Goal: Communication & Community: Share content

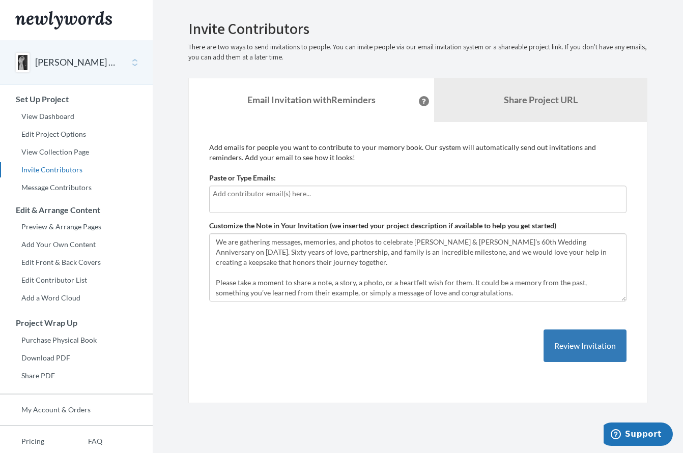
click at [274, 194] on input "text" at bounding box center [416, 193] width 407 height 11
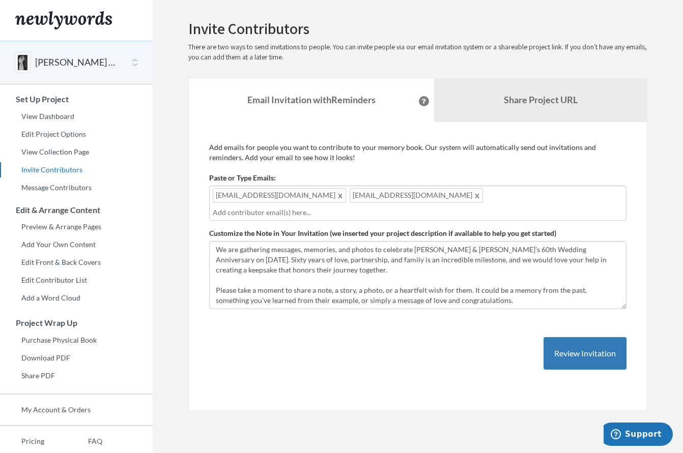
click at [426, 195] on div "[EMAIL_ADDRESS][DOMAIN_NAME] [EMAIL_ADDRESS][DOMAIN_NAME]" at bounding box center [417, 203] width 417 height 35
click at [536, 194] on div "[EMAIL_ADDRESS][DOMAIN_NAME] [EMAIL_ADDRESS][DOMAIN_NAME] [EMAIL_ADDRESS][DOMAI…" at bounding box center [417, 203] width 417 height 35
click at [531, 195] on div "[EMAIL_ADDRESS][DOMAIN_NAME] [EMAIL_ADDRESS][DOMAIN_NAME] [EMAIL_ADDRESS][DOMAI…" at bounding box center [417, 203] width 417 height 35
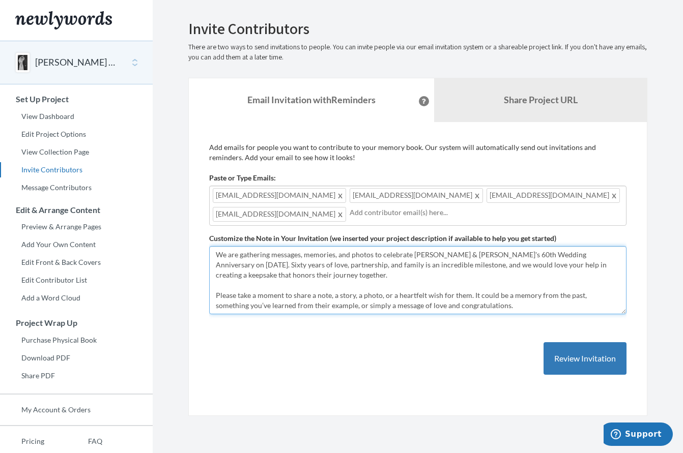
click at [450, 255] on textarea "We are gathering messages, memories, and photos to celebrate [PERSON_NAME] & [P…" at bounding box center [417, 280] width 417 height 68
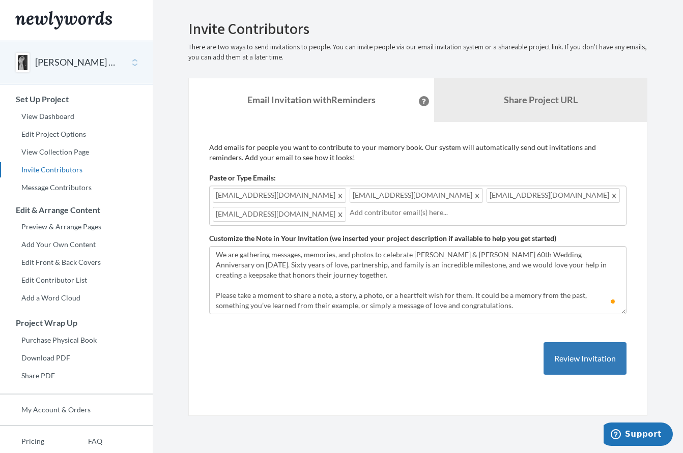
click at [352, 215] on input "text" at bounding box center [484, 212] width 271 height 11
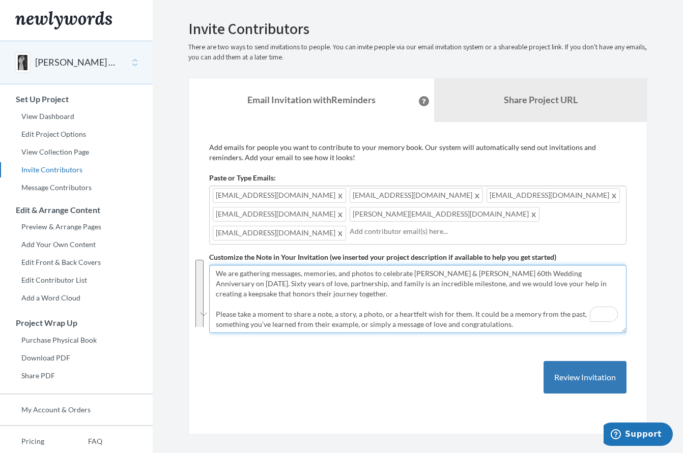
drag, startPoint x: 423, startPoint y: 319, endPoint x: 203, endPoint y: 247, distance: 231.1
click at [203, 247] on div "Add emails for people you want to contribute to your memory book. Our system wi…" at bounding box center [417, 278] width 459 height 313
paste textarea "[Mom and Dad’s Names]’s 60th Wedding Anniversary on [DATE]. Sixty years of love…"
drag, startPoint x: 412, startPoint y: 268, endPoint x: 488, endPoint y: 270, distance: 76.3
click at [488, 270] on textarea "We are gathering messages, memories, and photos to celebrate [PERSON_NAME] & [P…" at bounding box center [417, 299] width 417 height 68
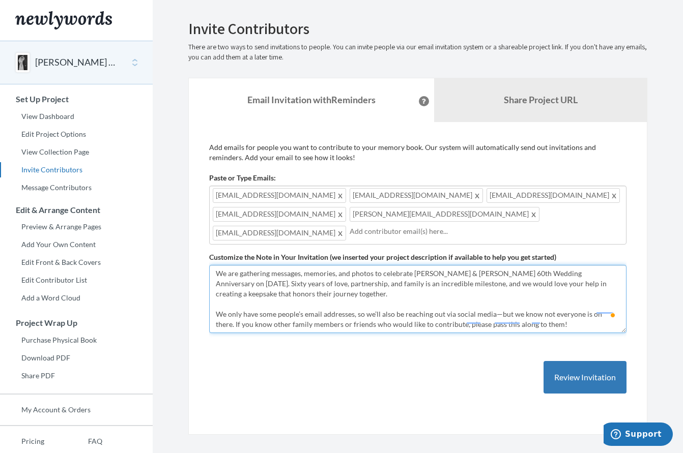
click at [604, 267] on textarea "We are gathering messages, memories, and photos to celebrate [PERSON_NAME] & [P…" at bounding box center [417, 299] width 417 height 68
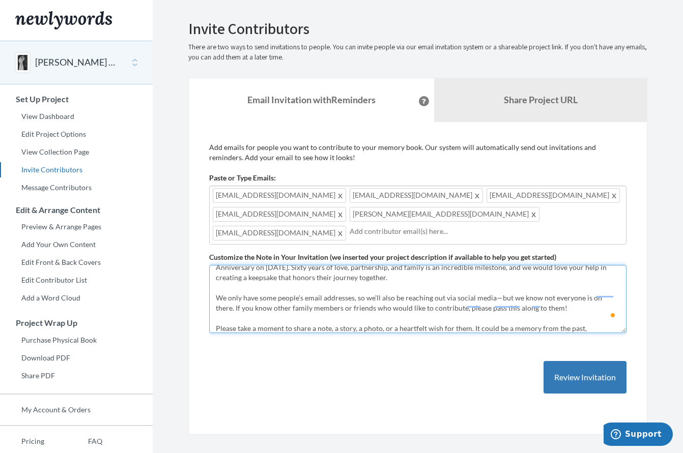
scroll to position [26, 0]
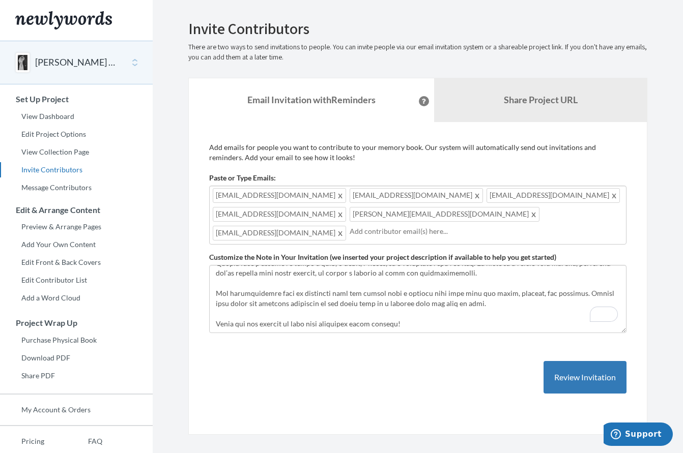
click at [384, 226] on input "text" at bounding box center [484, 231] width 271 height 11
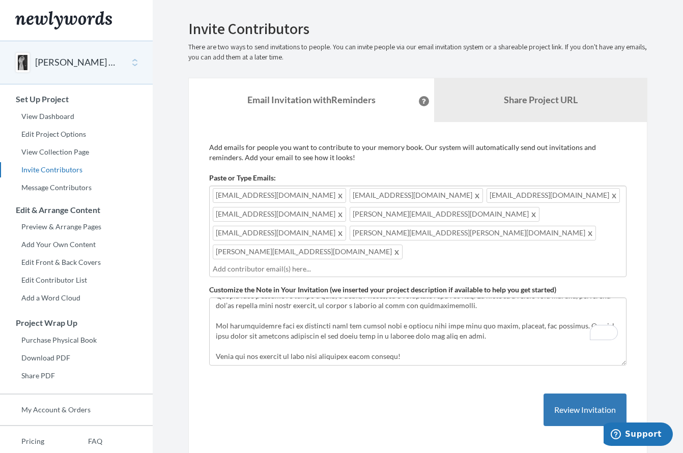
click at [456, 234] on div "[EMAIL_ADDRESS][DOMAIN_NAME] [EMAIL_ADDRESS][DOMAIN_NAME] [EMAIL_ADDRESS][DOMAI…" at bounding box center [417, 232] width 417 height 92
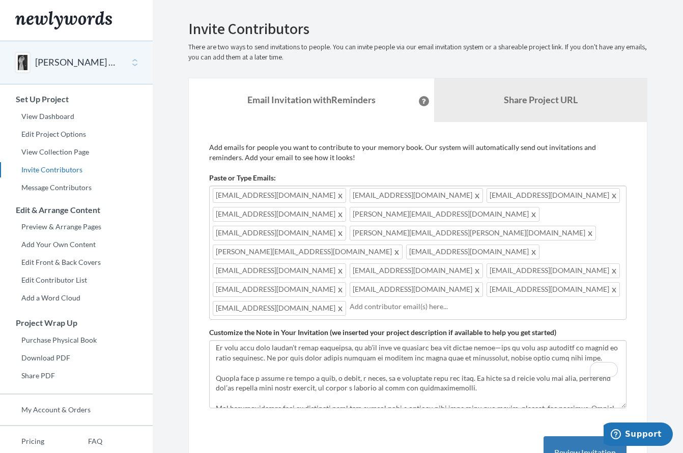
click at [490, 270] on div "[EMAIL_ADDRESS][DOMAIN_NAME] [EMAIL_ADDRESS][DOMAIN_NAME] [EMAIL_ADDRESS][DOMAI…" at bounding box center [417, 253] width 417 height 134
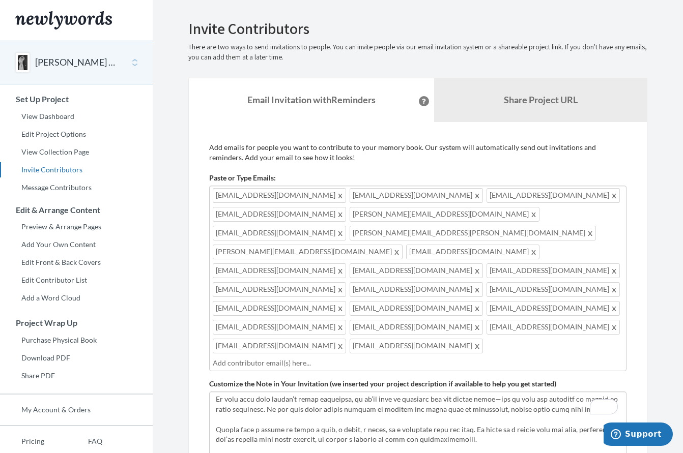
click at [430, 309] on div "[EMAIL_ADDRESS][DOMAIN_NAME] [EMAIL_ADDRESS][DOMAIN_NAME] [EMAIL_ADDRESS][DOMAI…" at bounding box center [417, 279] width 417 height 186
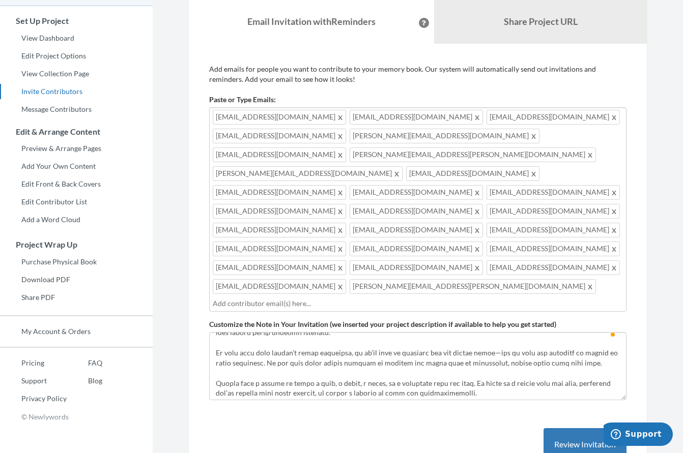
scroll to position [50, 0]
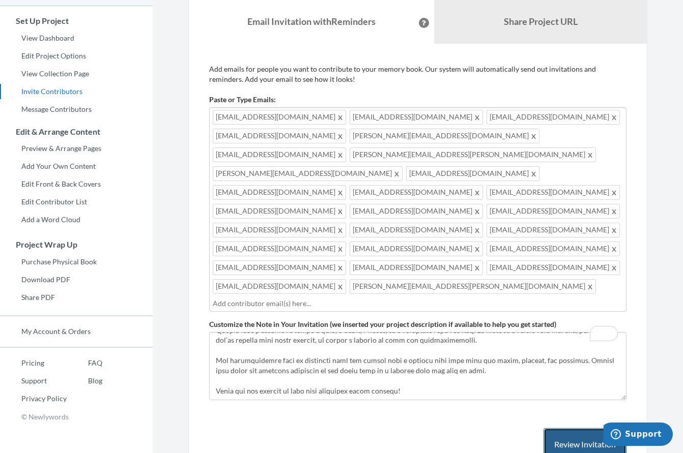
click at [582, 428] on button "Review Invitation" at bounding box center [584, 444] width 83 height 33
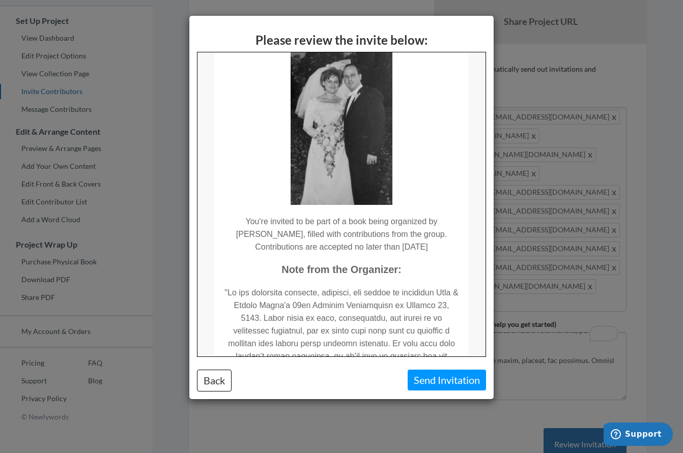
scroll to position [59, 0]
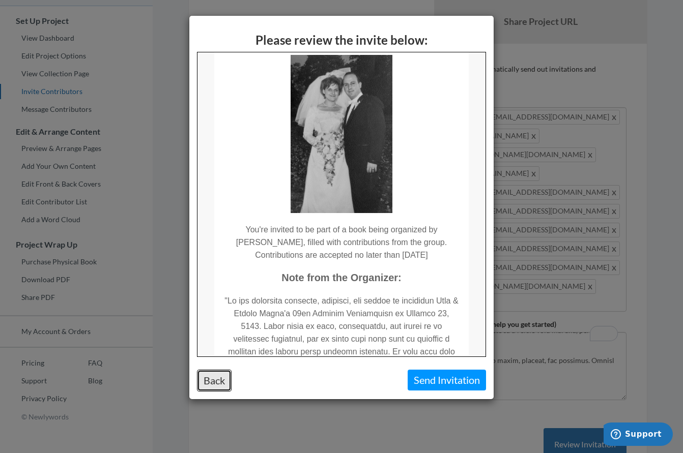
click at [210, 380] on button "Back" at bounding box center [214, 381] width 35 height 22
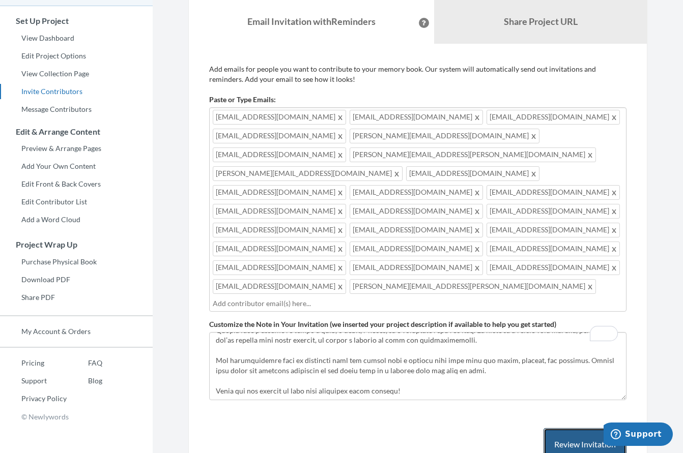
scroll to position [51, 0]
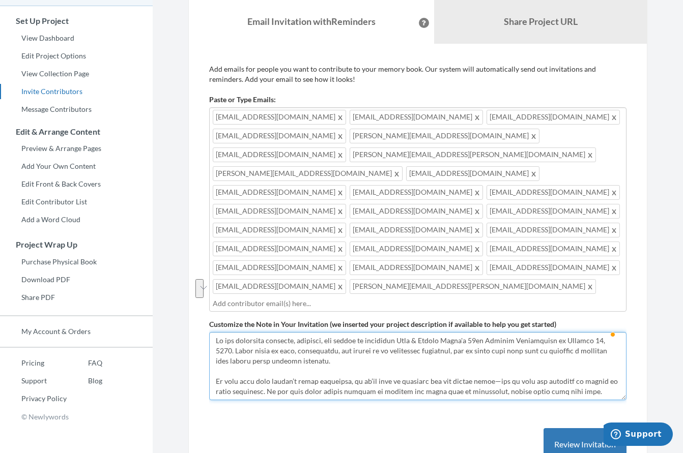
drag, startPoint x: 236, startPoint y: 299, endPoint x: 312, endPoint y: 306, distance: 76.2
click at [312, 332] on textarea "We are gathering messages, memories, and photos to celebrate [PERSON_NAME] & [P…" at bounding box center [417, 366] width 417 height 68
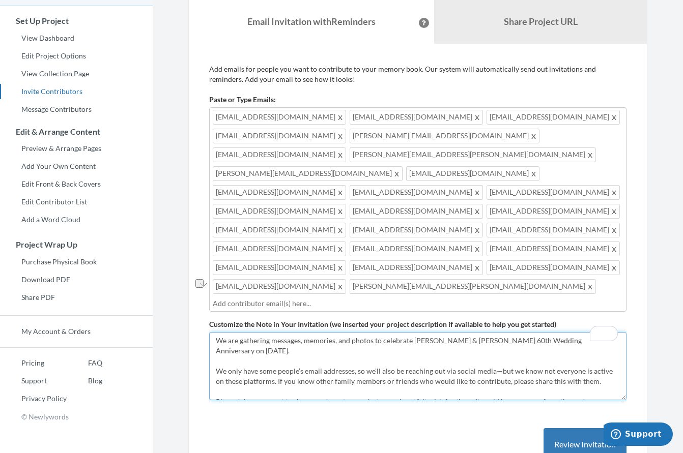
drag, startPoint x: 228, startPoint y: 319, endPoint x: 303, endPoint y: 316, distance: 74.3
click at [303, 332] on textarea "We are gathering messages, memories, and photos to celebrate [PERSON_NAME] & [P…" at bounding box center [417, 366] width 417 height 68
drag, startPoint x: 479, startPoint y: 318, endPoint x: 579, endPoint y: 319, distance: 99.7
click at [579, 332] on textarea "We are gathering messages, memories, and photos to celebrate [PERSON_NAME] & [P…" at bounding box center [417, 366] width 417 height 68
click at [574, 332] on textarea "We are gathering messages, memories, and photos to celebrate [PERSON_NAME] & [P…" at bounding box center [417, 366] width 417 height 68
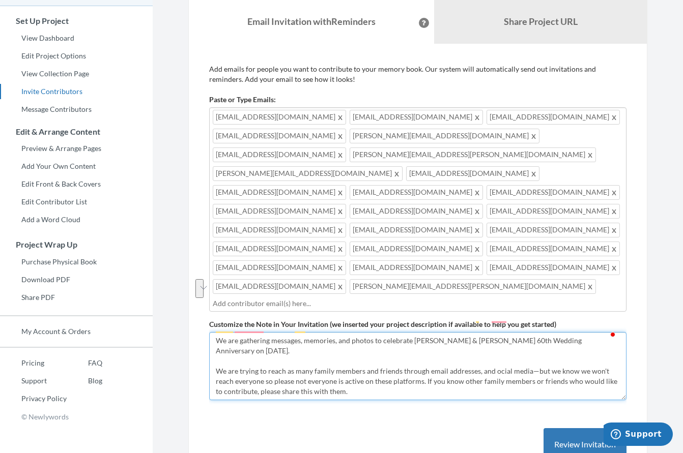
drag, startPoint x: 296, startPoint y: 328, endPoint x: 274, endPoint y: 338, distance: 23.9
click at [274, 338] on textarea "We are gathering messages, memories, and photos to celebrate [PERSON_NAME] & [P…" at bounding box center [417, 366] width 417 height 68
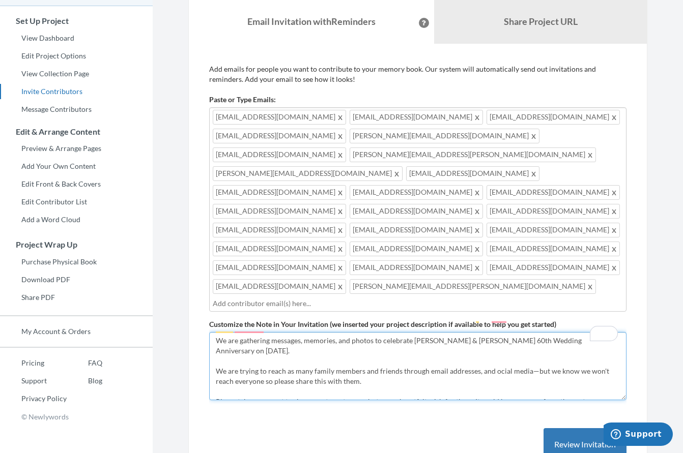
drag, startPoint x: 342, startPoint y: 328, endPoint x: 362, endPoint y: 328, distance: 19.8
click at [362, 332] on textarea "We are gathering messages, memories, and photos to celebrate [PERSON_NAME] & [P…" at bounding box center [417, 366] width 417 height 68
drag, startPoint x: 445, startPoint y: 318, endPoint x: 480, endPoint y: 320, distance: 35.2
click at [480, 332] on textarea "We are gathering messages, memories, and photos to celebrate [PERSON_NAME] & [P…" at bounding box center [417, 366] width 417 height 68
click at [502, 332] on textarea "We are gathering messages, memories, and photos to celebrate [PERSON_NAME] & [P…" at bounding box center [417, 366] width 417 height 68
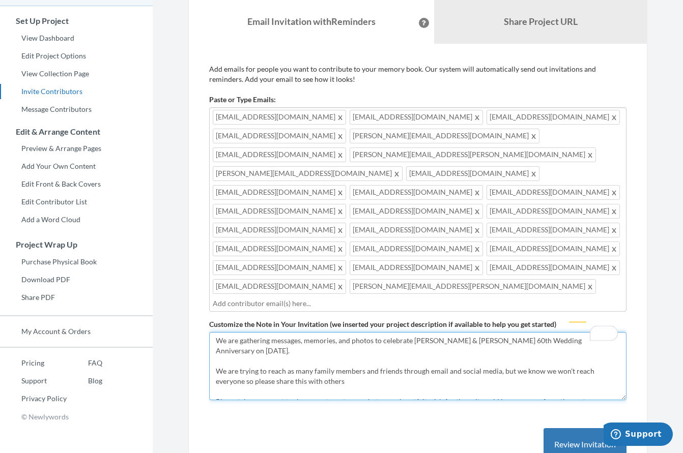
click at [552, 332] on textarea "We are gathering messages, memories, and photos to celebrate [PERSON_NAME] & [P…" at bounding box center [417, 366] width 417 height 68
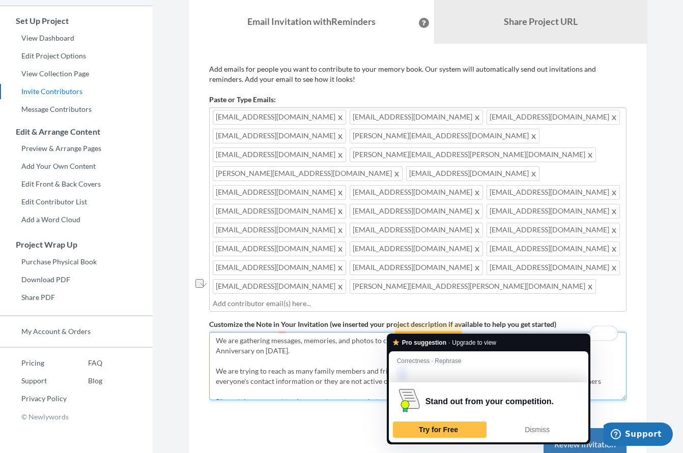
drag, startPoint x: 395, startPoint y: 329, endPoint x: 463, endPoint y: 329, distance: 68.2
click at [463, 332] on textarea "We are gathering messages, memories, and photos to celebrate [PERSON_NAME] & [P…" at bounding box center [417, 366] width 417 height 68
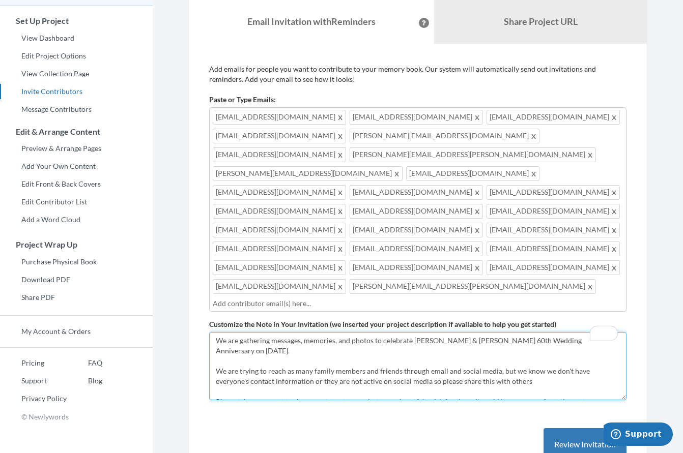
click at [281, 332] on textarea "We are gathering messages, memories, and photos to celebrate [PERSON_NAME] & [P…" at bounding box center [417, 366] width 417 height 68
click at [279, 332] on textarea "We are gathering messages, memories, and photos to celebrate [PERSON_NAME] & [P…" at bounding box center [417, 366] width 417 height 68
click at [274, 332] on textarea "We are gathering messages, memories, and photos to celebrate [PERSON_NAME] & [P…" at bounding box center [417, 366] width 417 height 68
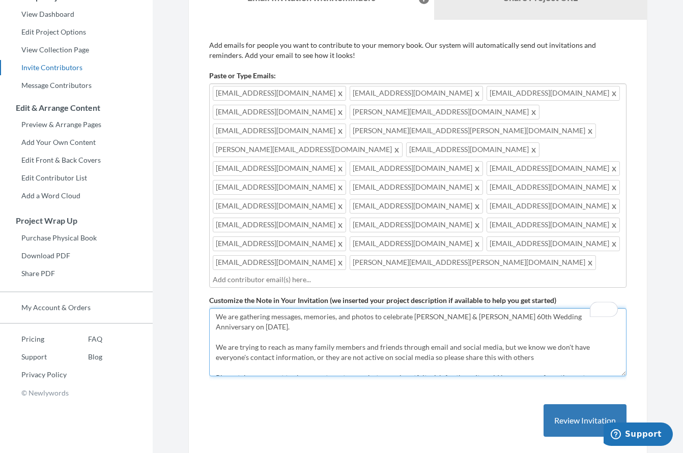
scroll to position [104, 0]
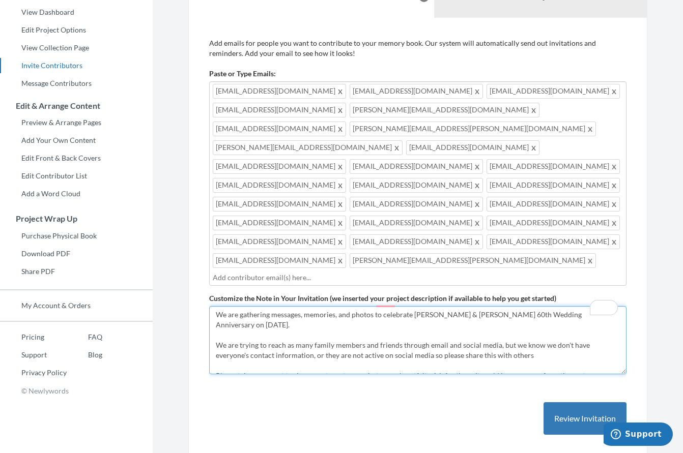
click at [280, 306] on textarea "We are gathering messages, memories, and photos to celebrate [PERSON_NAME] & [P…" at bounding box center [417, 340] width 417 height 68
click at [335, 306] on textarea "We are gathering messages, memories, and photos to celebrate [PERSON_NAME] & [P…" at bounding box center [417, 340] width 417 height 68
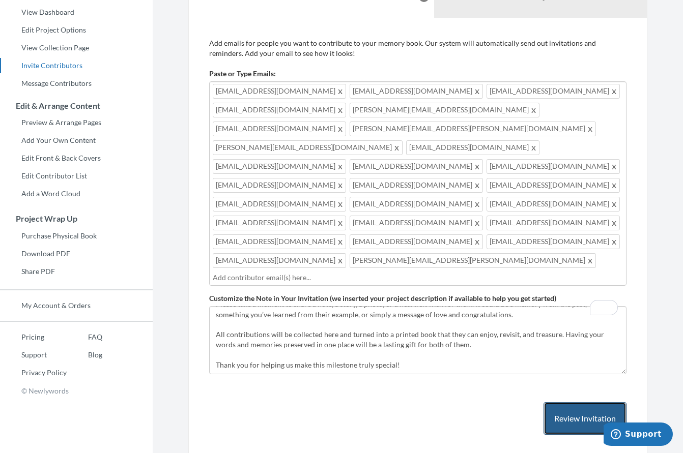
click at [563, 402] on button "Review Invitation" at bounding box center [584, 418] width 83 height 33
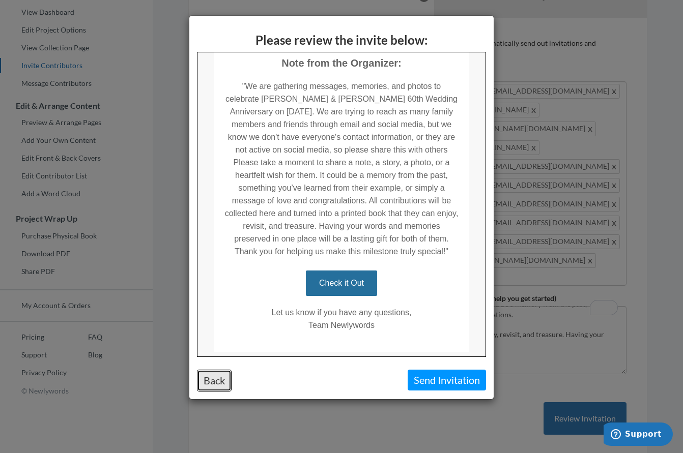
click at [224, 380] on button "Back" at bounding box center [214, 381] width 35 height 22
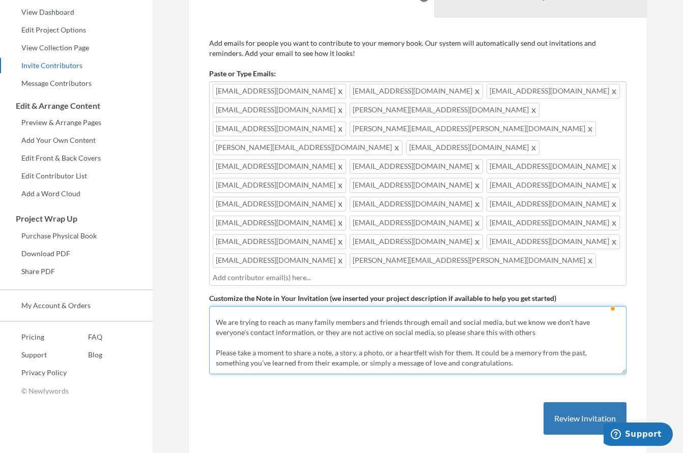
click at [496, 306] on textarea "We are gathering messages, memories, and photos to celebrate [PERSON_NAME] & [P…" at bounding box center [417, 340] width 417 height 68
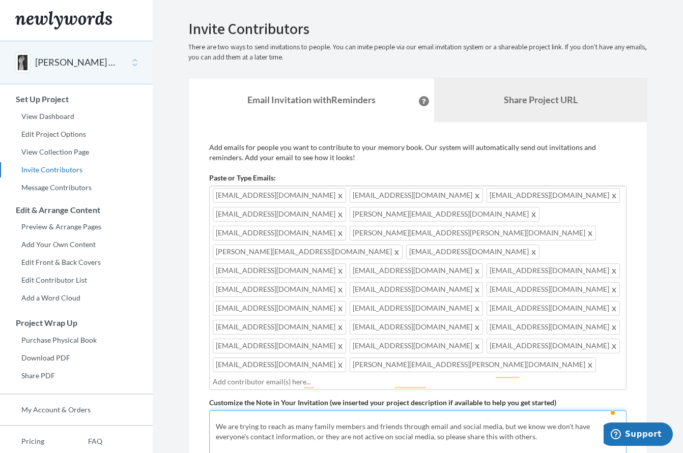
type textarea "We are gathering messages, memories, and photos to celebrate [PERSON_NAME] & [P…"
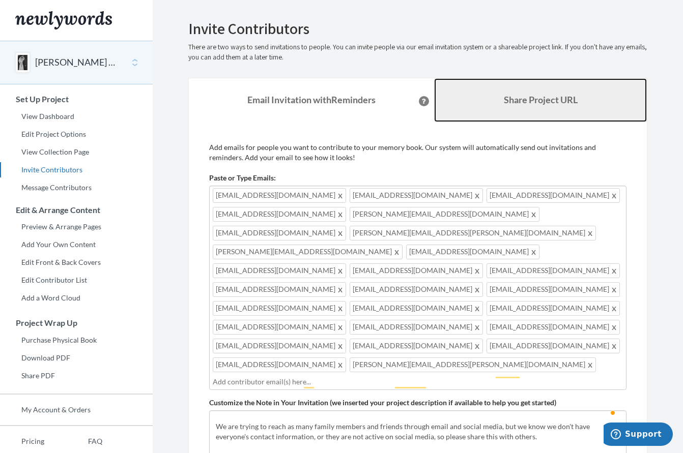
click at [505, 108] on link "Share Project URL" at bounding box center [540, 100] width 213 height 44
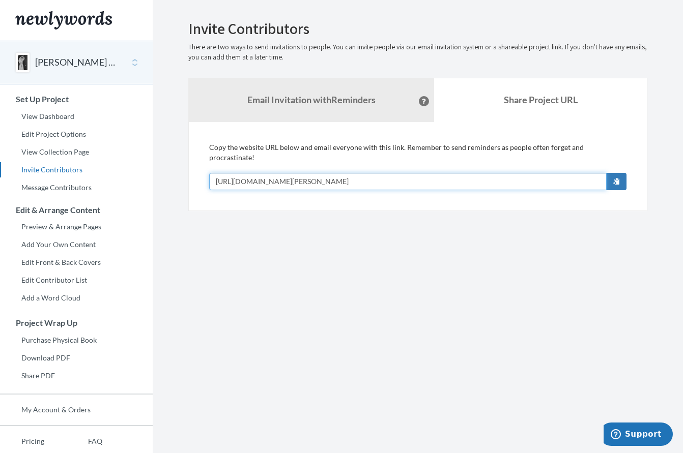
click at [410, 173] on input "[URL][DOMAIN_NAME][PERSON_NAME]" at bounding box center [407, 181] width 397 height 17
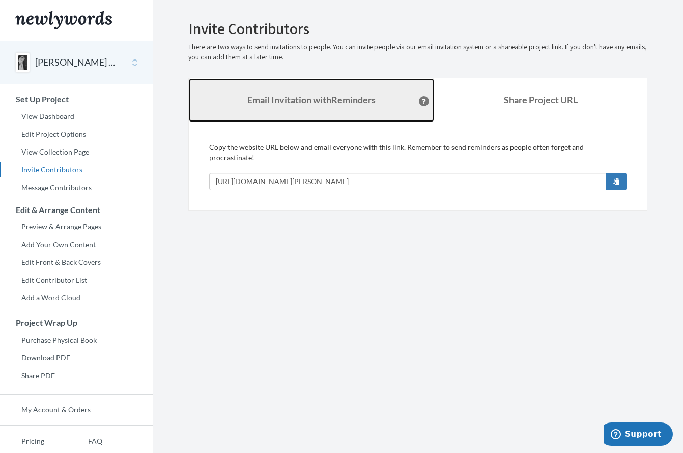
click at [325, 104] on strong "Email Invitation with Reminders" at bounding box center [311, 99] width 128 height 11
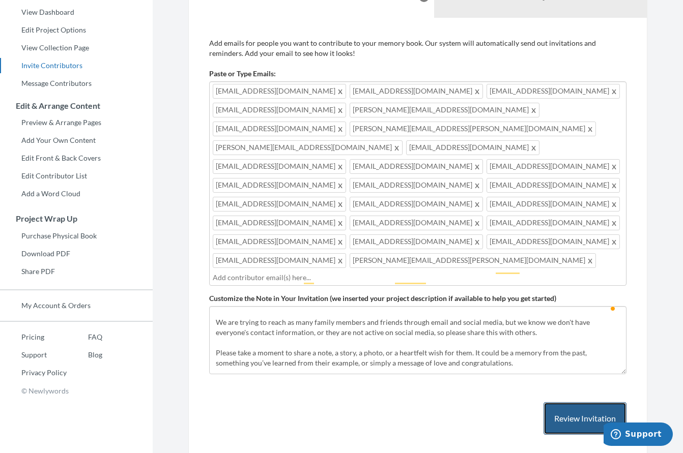
click at [587, 402] on button "Review Invitation" at bounding box center [584, 418] width 83 height 33
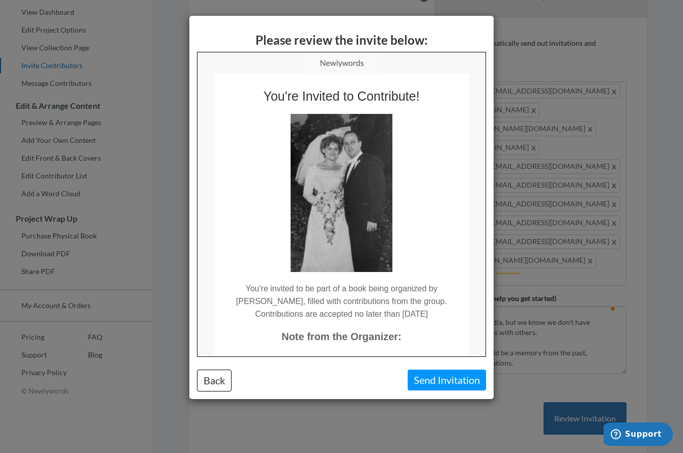
scroll to position [0, 0]
click at [433, 381] on button "Send Invitation" at bounding box center [446, 380] width 78 height 21
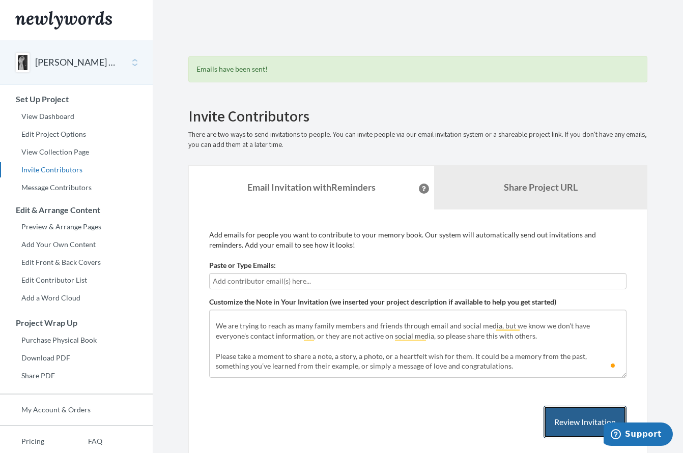
scroll to position [23, 0]
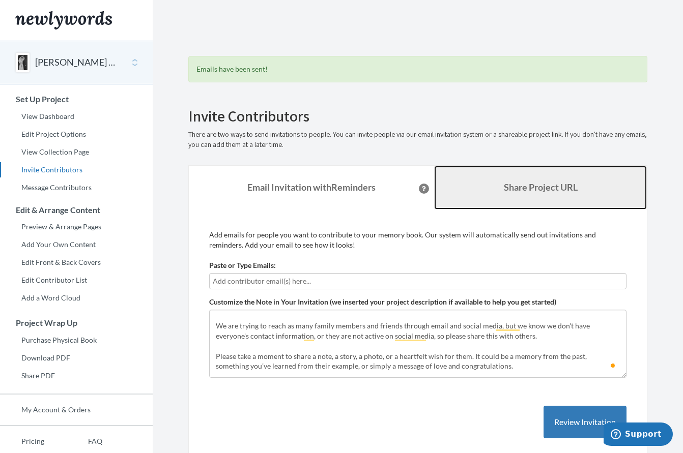
click at [528, 198] on link "Share Project URL" at bounding box center [540, 188] width 213 height 44
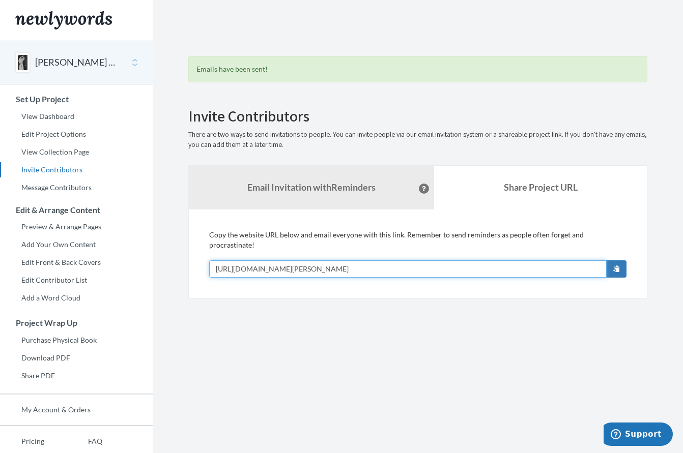
click at [416, 260] on input "[URL][DOMAIN_NAME][PERSON_NAME]" at bounding box center [407, 268] width 397 height 17
drag, startPoint x: 411, startPoint y: 257, endPoint x: 217, endPoint y: 249, distance: 195.0
click at [217, 249] on div "Copy the website URL below and email everyone with this link. Remember to send …" at bounding box center [417, 254] width 417 height 48
